Goal: Check status: Check status

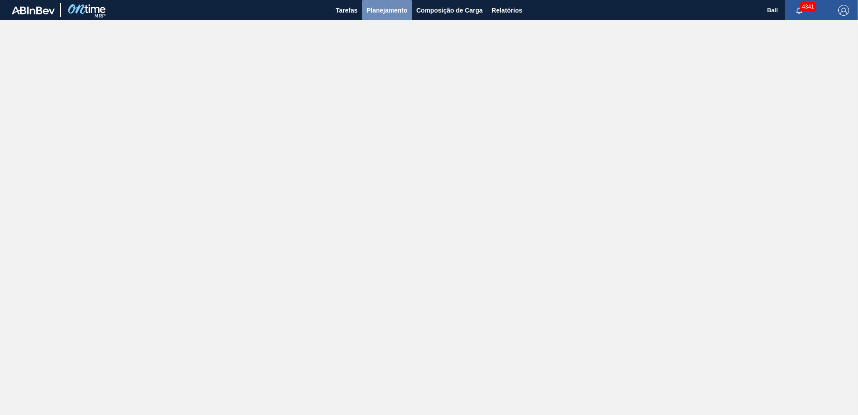
click at [378, 14] on span "Planejamento" at bounding box center [387, 10] width 41 height 11
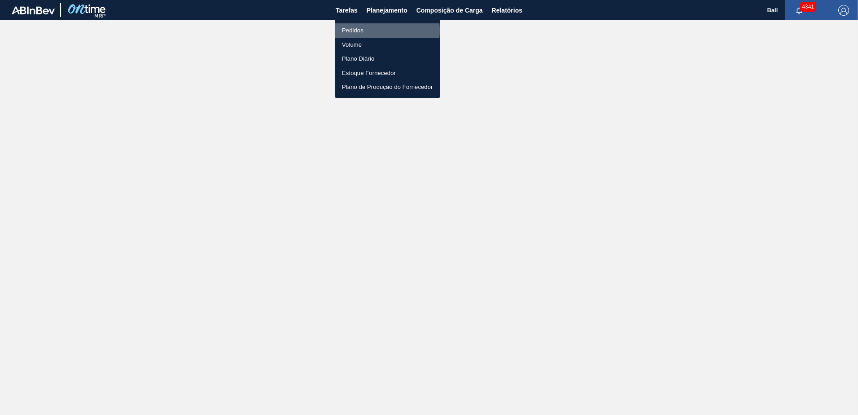
click at [361, 30] on li "Pedidos" at bounding box center [387, 30] width 105 height 14
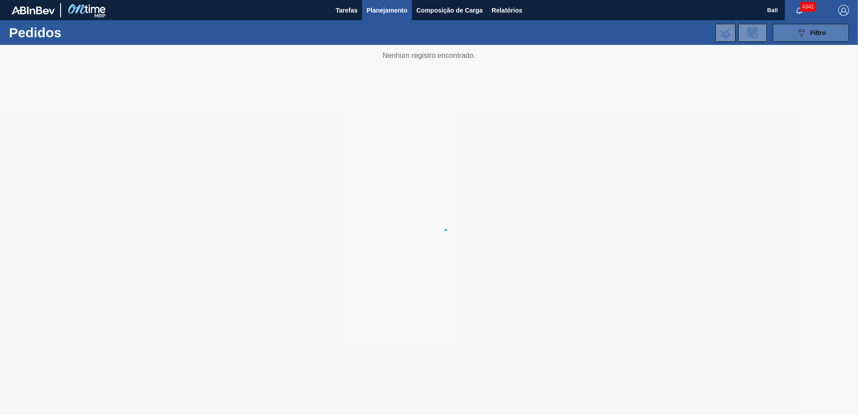
click at [817, 35] on span "Filtro" at bounding box center [818, 32] width 16 height 7
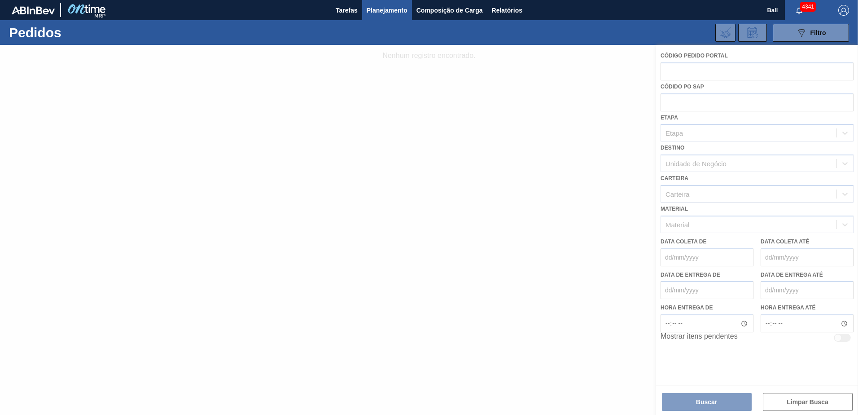
click at [714, 103] on div at bounding box center [429, 230] width 858 height 370
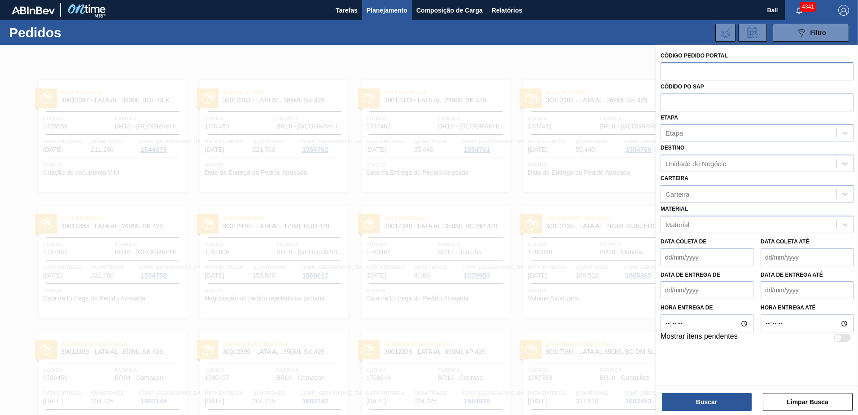
click at [686, 66] on input "text" at bounding box center [756, 70] width 193 height 17
paste input "text"
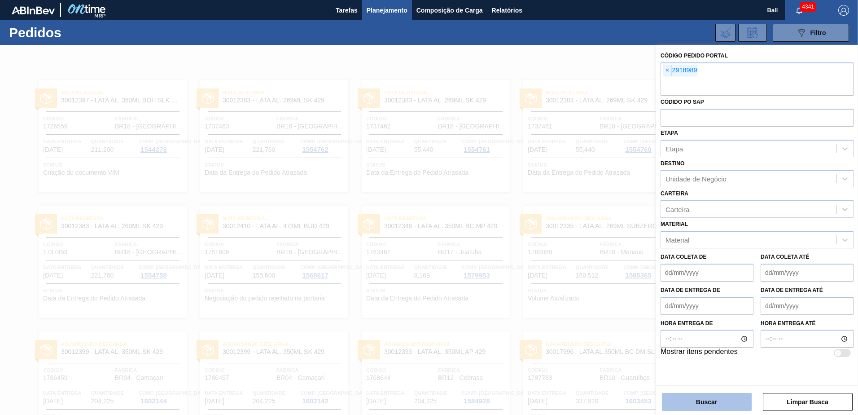
click at [710, 405] on button "Buscar" at bounding box center [707, 402] width 90 height 18
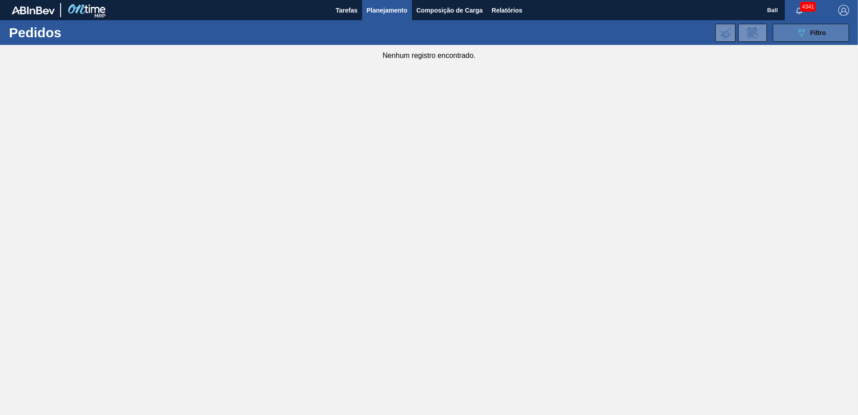
click at [829, 32] on button "089F7B8B-B2A5-4AFE-B5C0-19BA573D28AC Filtro" at bounding box center [811, 33] width 76 height 18
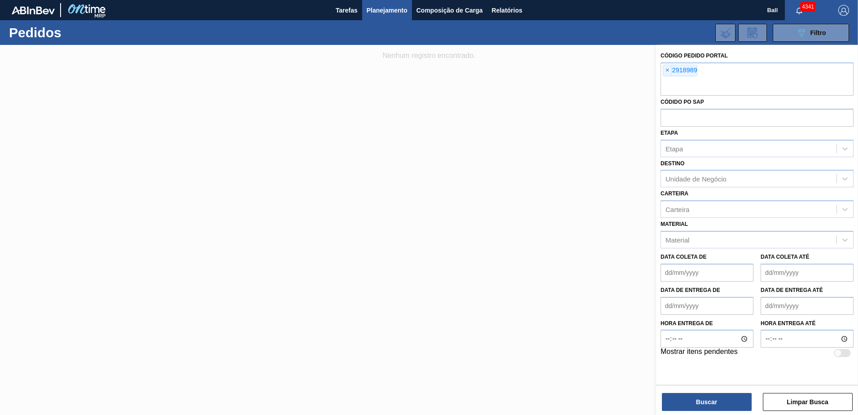
click at [618, 97] on div at bounding box center [429, 252] width 858 height 415
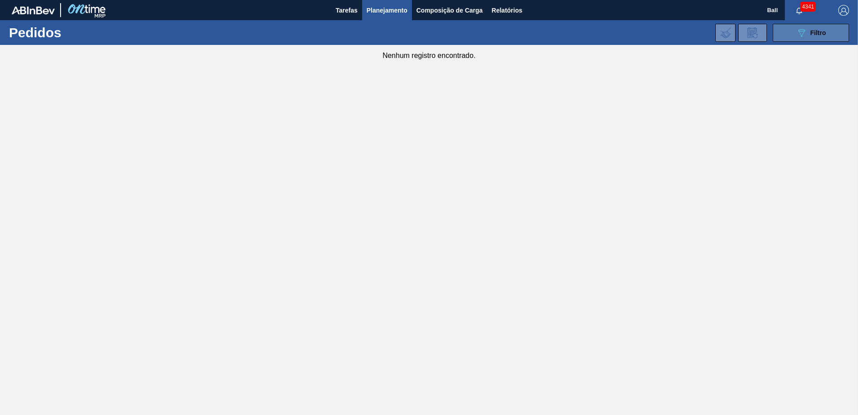
click at [802, 28] on icon "089F7B8B-B2A5-4AFE-B5C0-19BA573D28AC" at bounding box center [801, 32] width 11 height 11
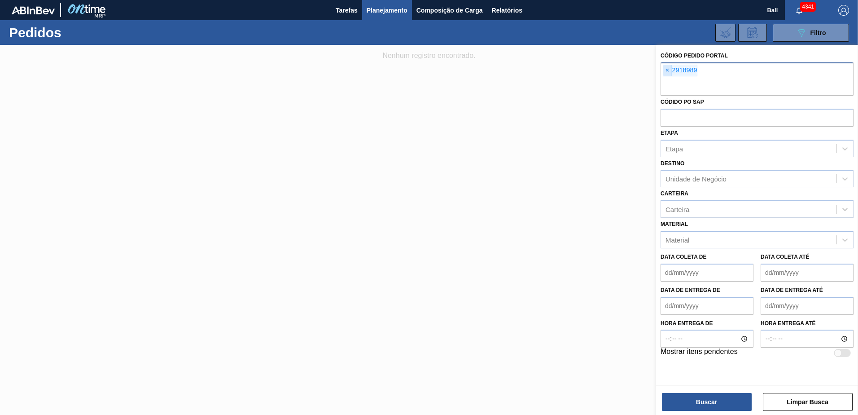
click at [665, 65] on span "×" at bounding box center [667, 70] width 9 height 11
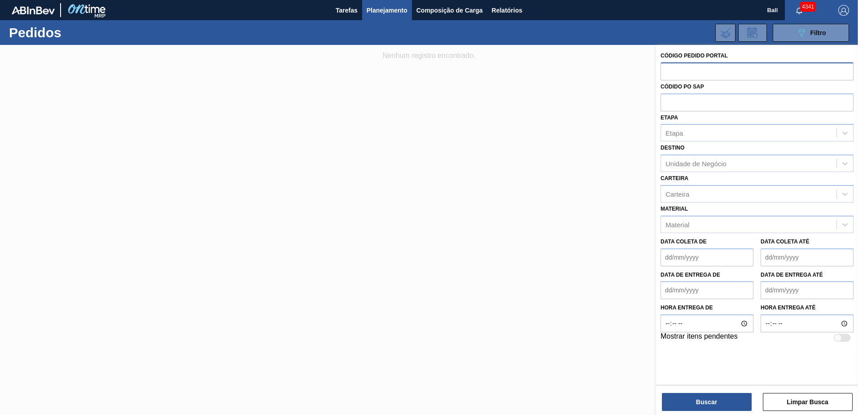
click at [709, 71] on input "text" at bounding box center [756, 70] width 193 height 17
type input "2018707"
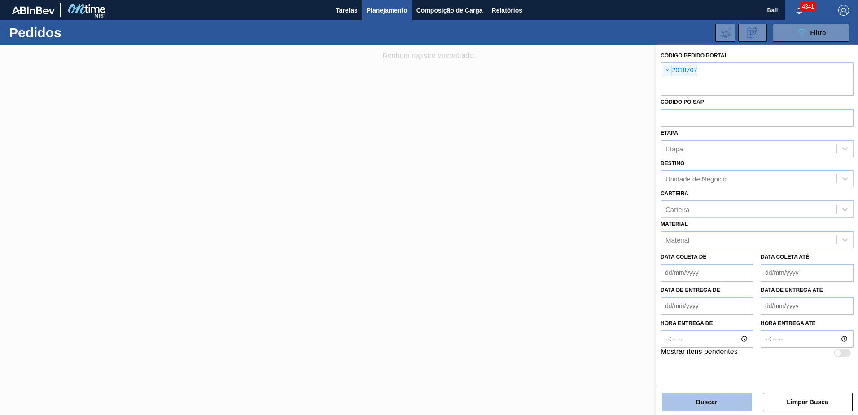
click at [710, 398] on button "Buscar" at bounding box center [707, 402] width 90 height 18
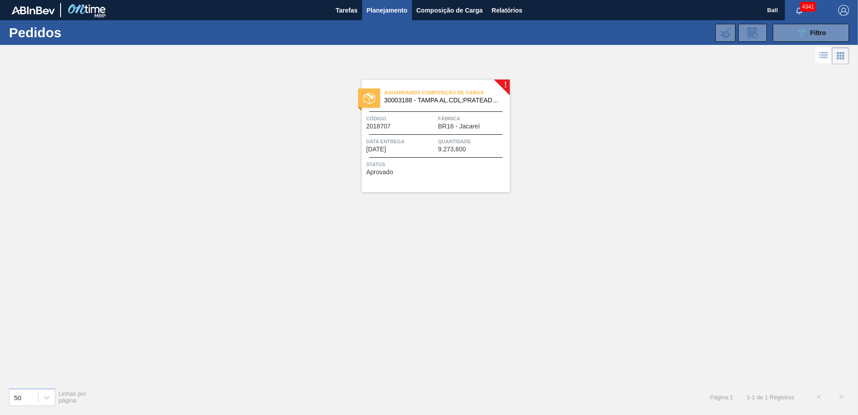
click at [453, 96] on span "Aguardando Composição de Carga" at bounding box center [447, 92] width 126 height 9
